Goal: Transaction & Acquisition: Purchase product/service

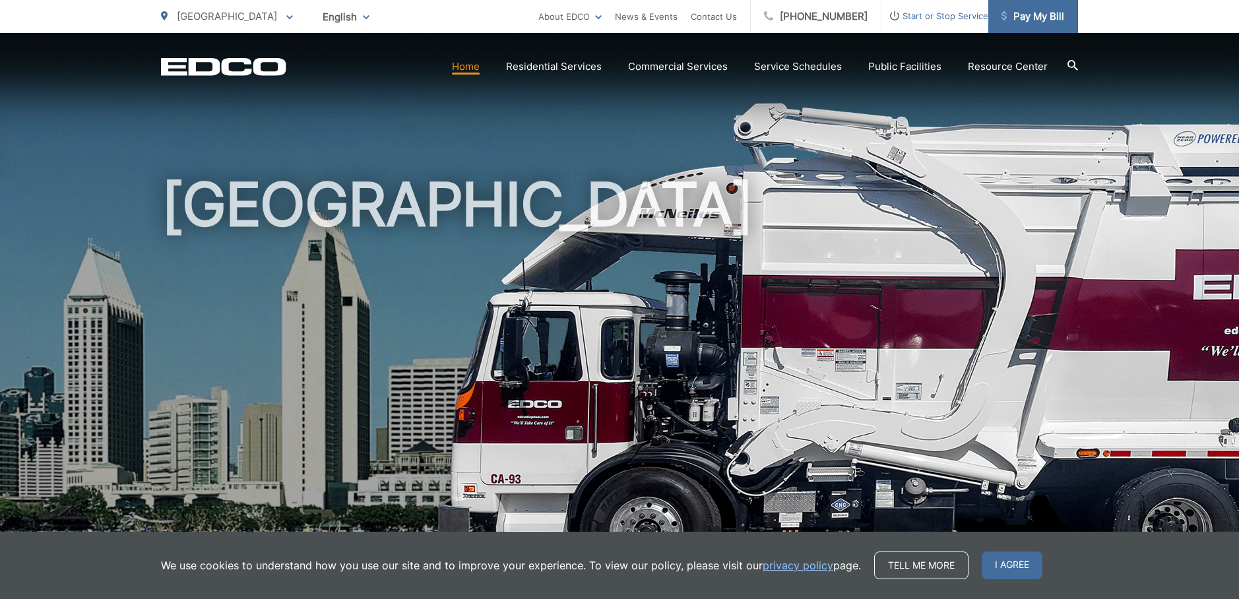
click at [1031, 20] on span "Pay My Bill" at bounding box center [1033, 17] width 63 height 16
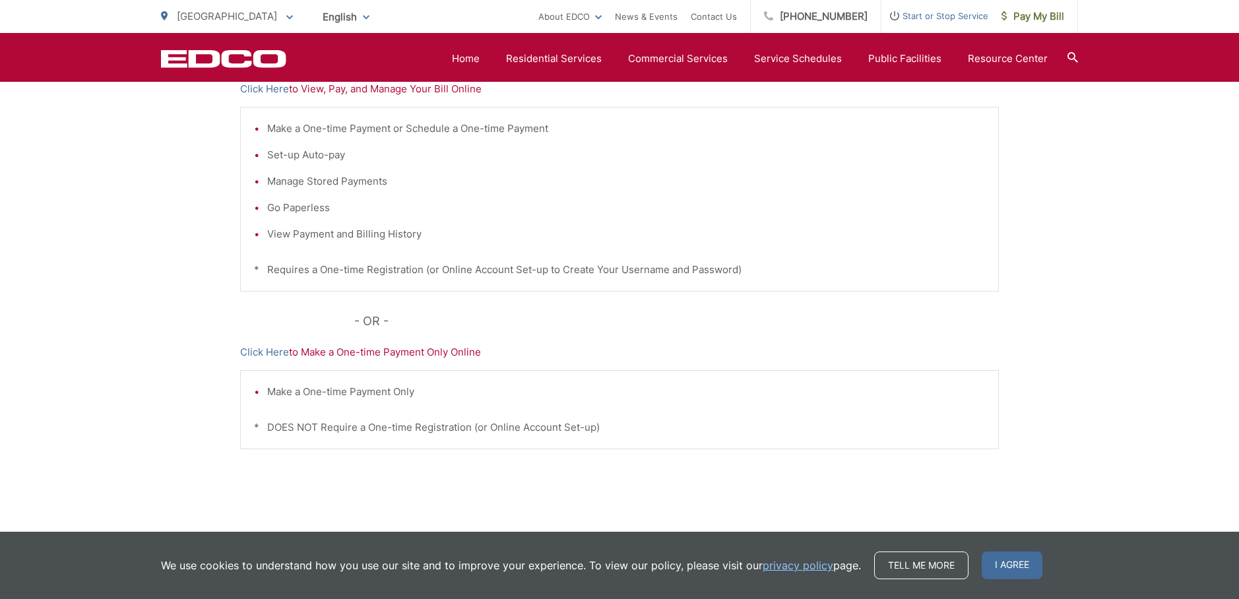
scroll to position [339, 0]
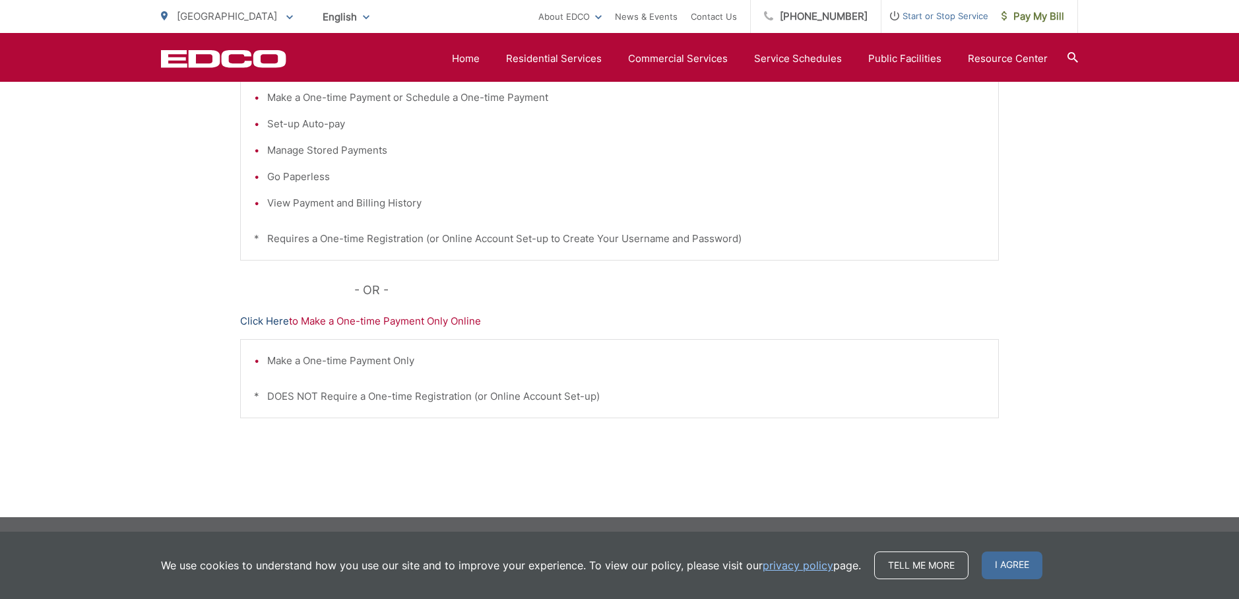
click at [264, 320] on link "Click Here" at bounding box center [264, 321] width 49 height 16
click at [1028, 22] on span "Pay My Bill" at bounding box center [1033, 17] width 63 height 16
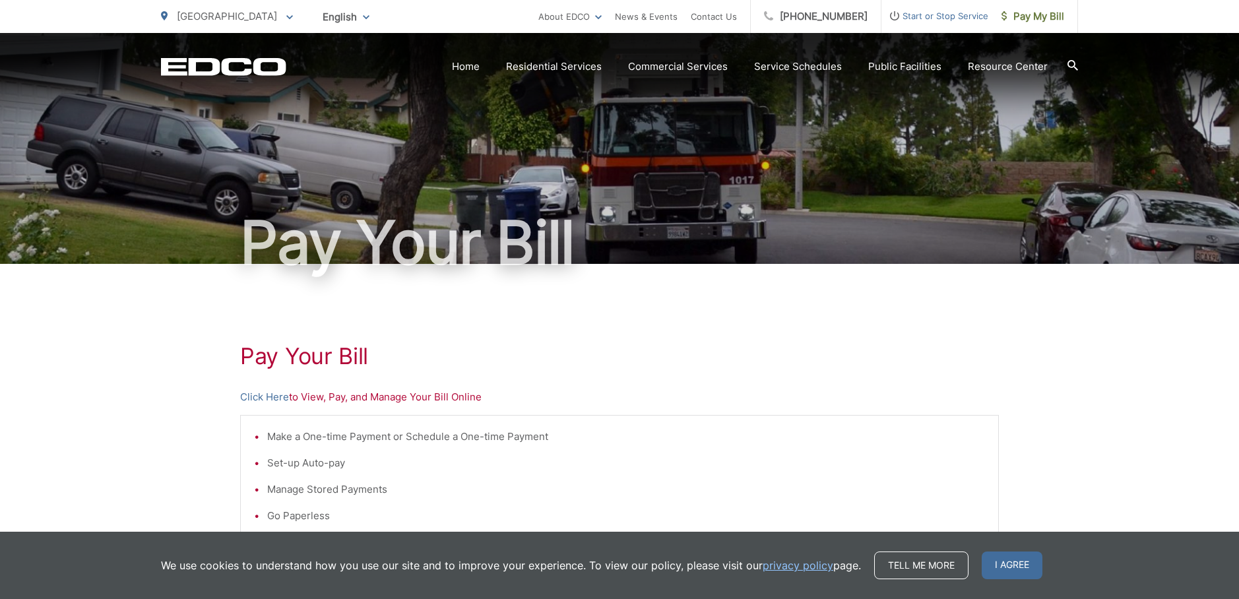
scroll to position [339, 0]
